Goal: Book appointment/travel/reservation

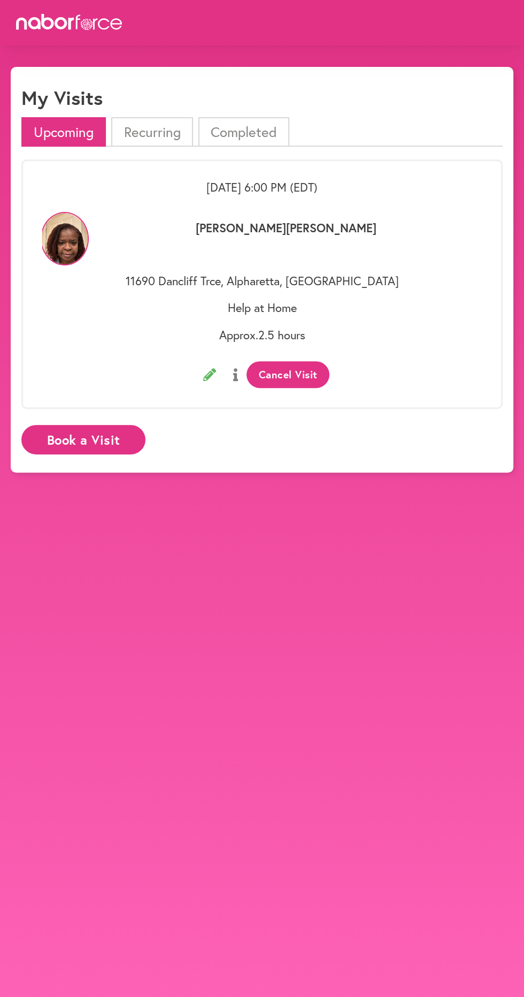
click at [88, 434] on button "Book a Visit" at bounding box center [83, 439] width 124 height 29
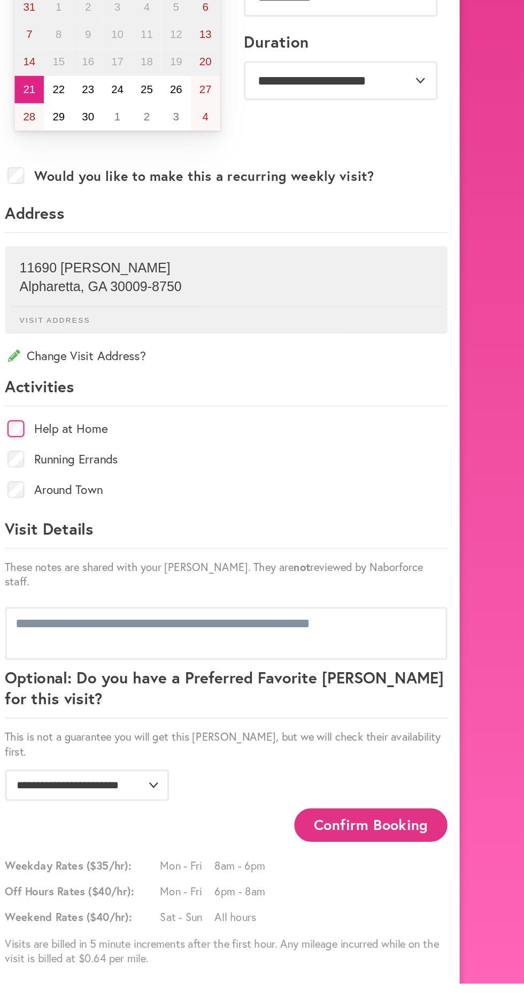
scroll to position [66, 0]
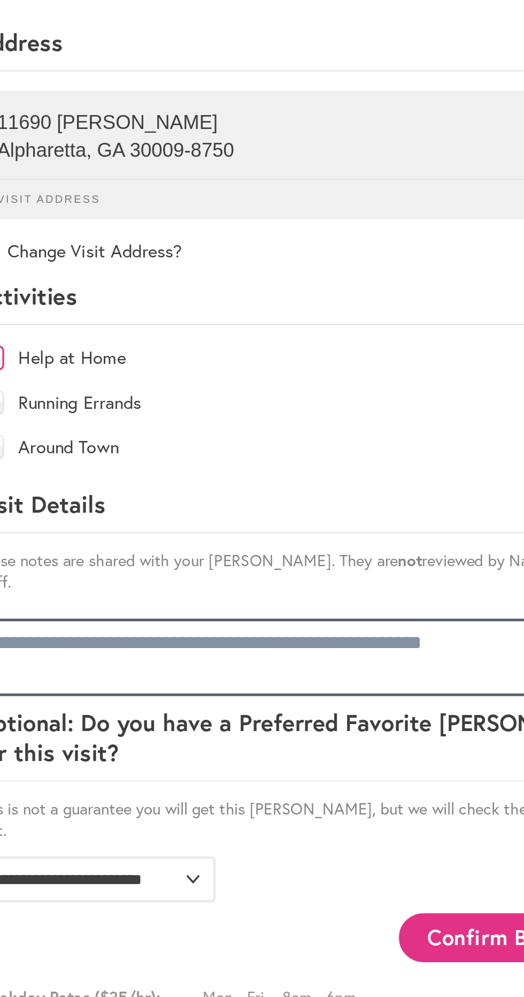
click at [89, 666] on textarea at bounding box center [262, 689] width 390 height 46
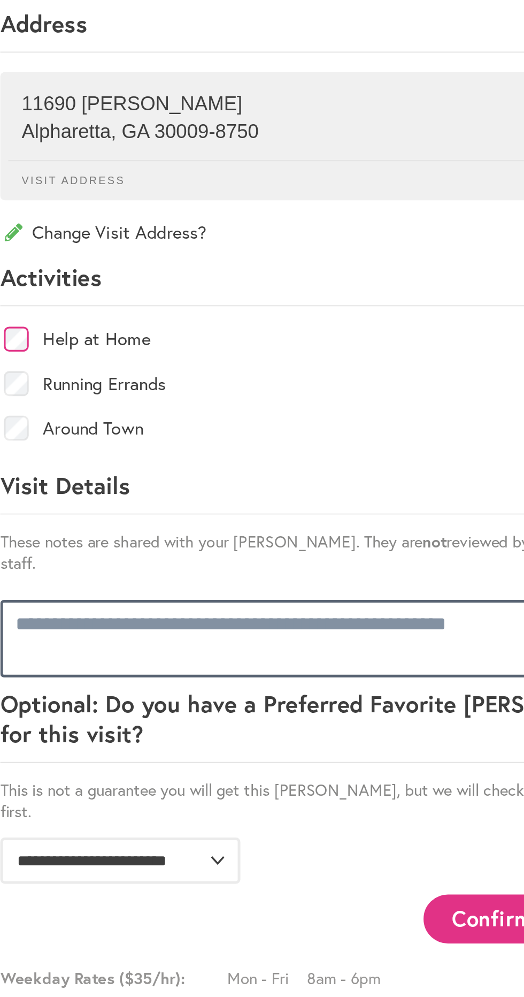
scroll to position [0, 0]
